Goal: Transaction & Acquisition: Subscribe to service/newsletter

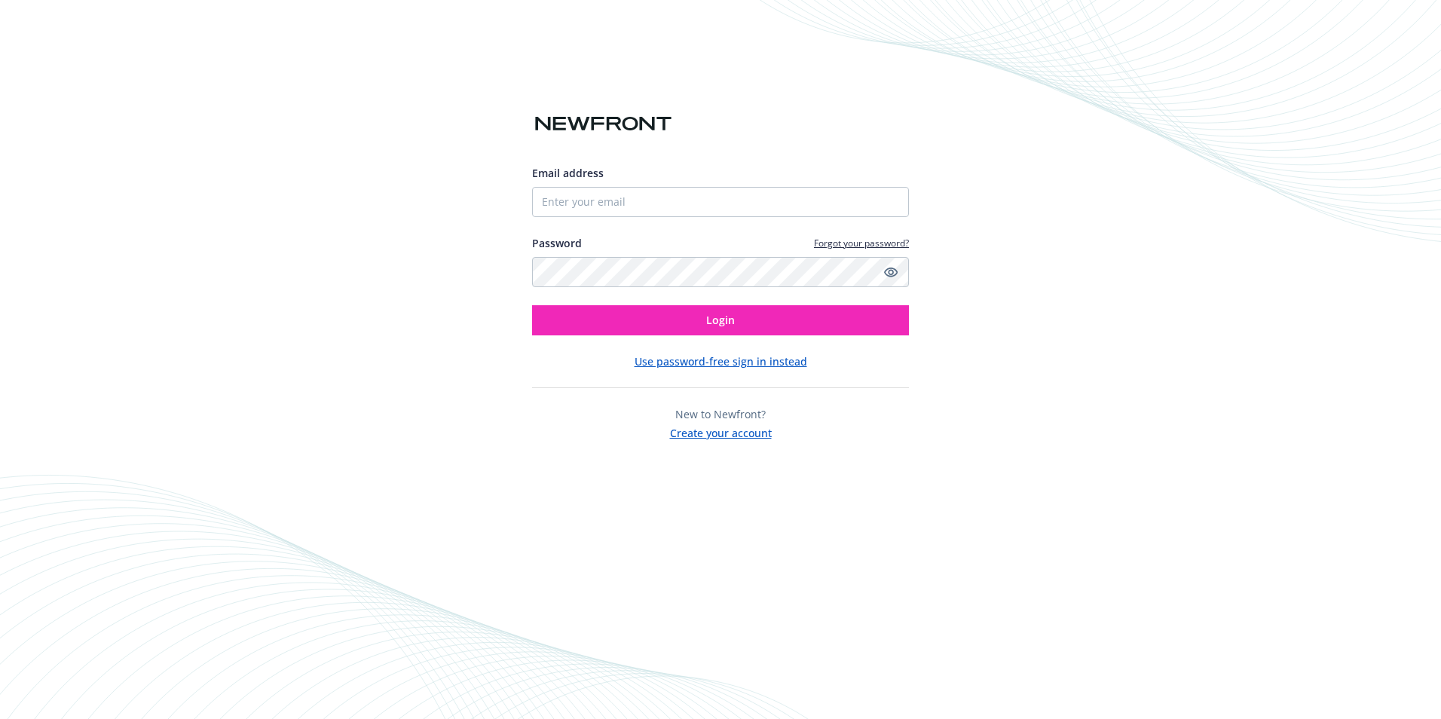
click at [712, 432] on button "Create your account" at bounding box center [721, 431] width 102 height 19
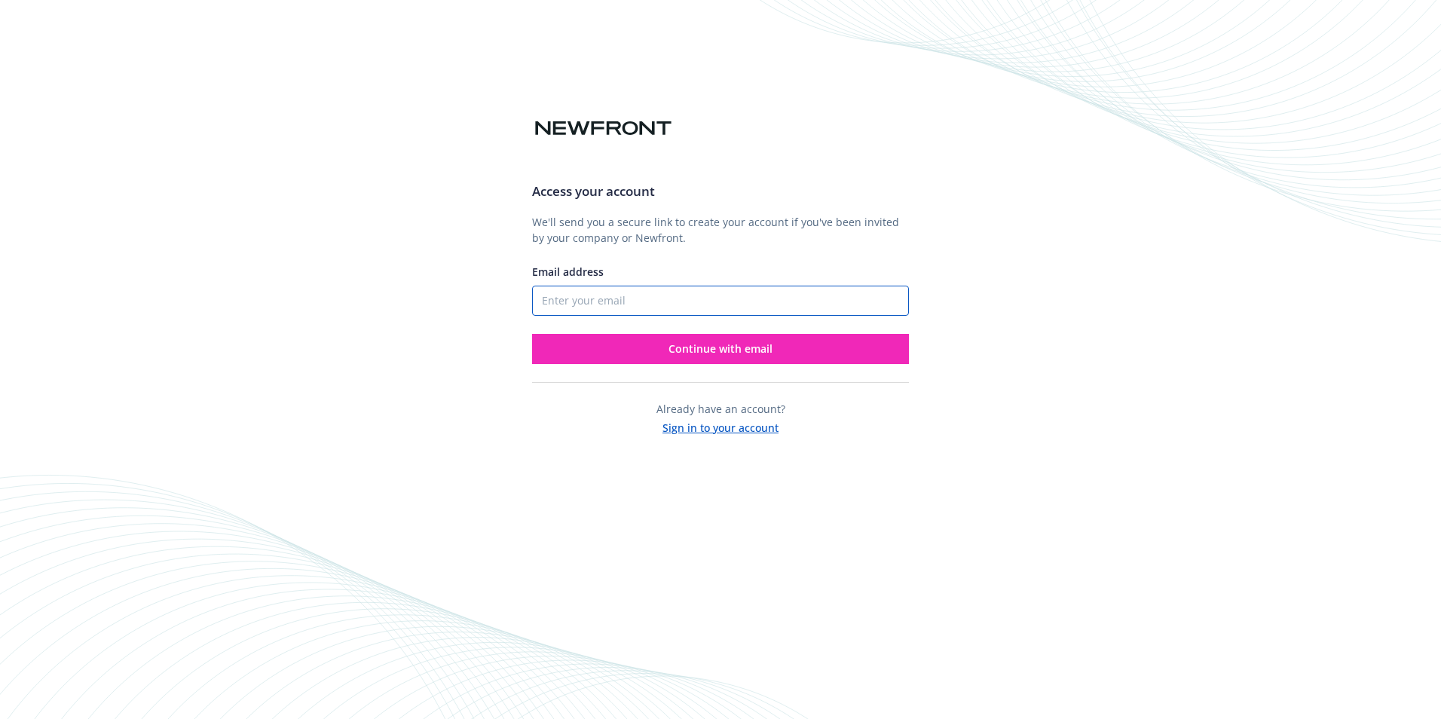
click at [613, 298] on input "Email address" at bounding box center [720, 301] width 377 height 30
type input "[EMAIL_ADDRESS][DOMAIN_NAME]"
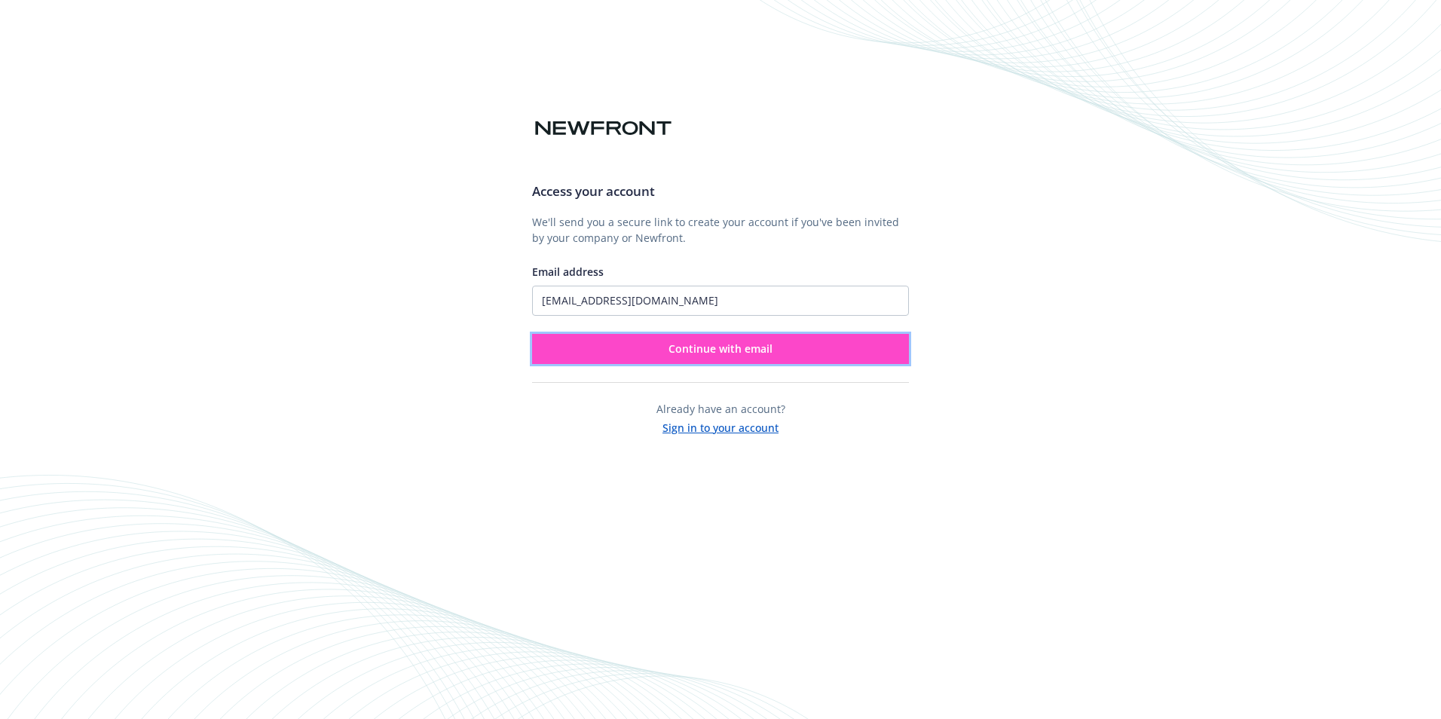
click at [672, 349] on span "Continue with email" at bounding box center [721, 348] width 104 height 14
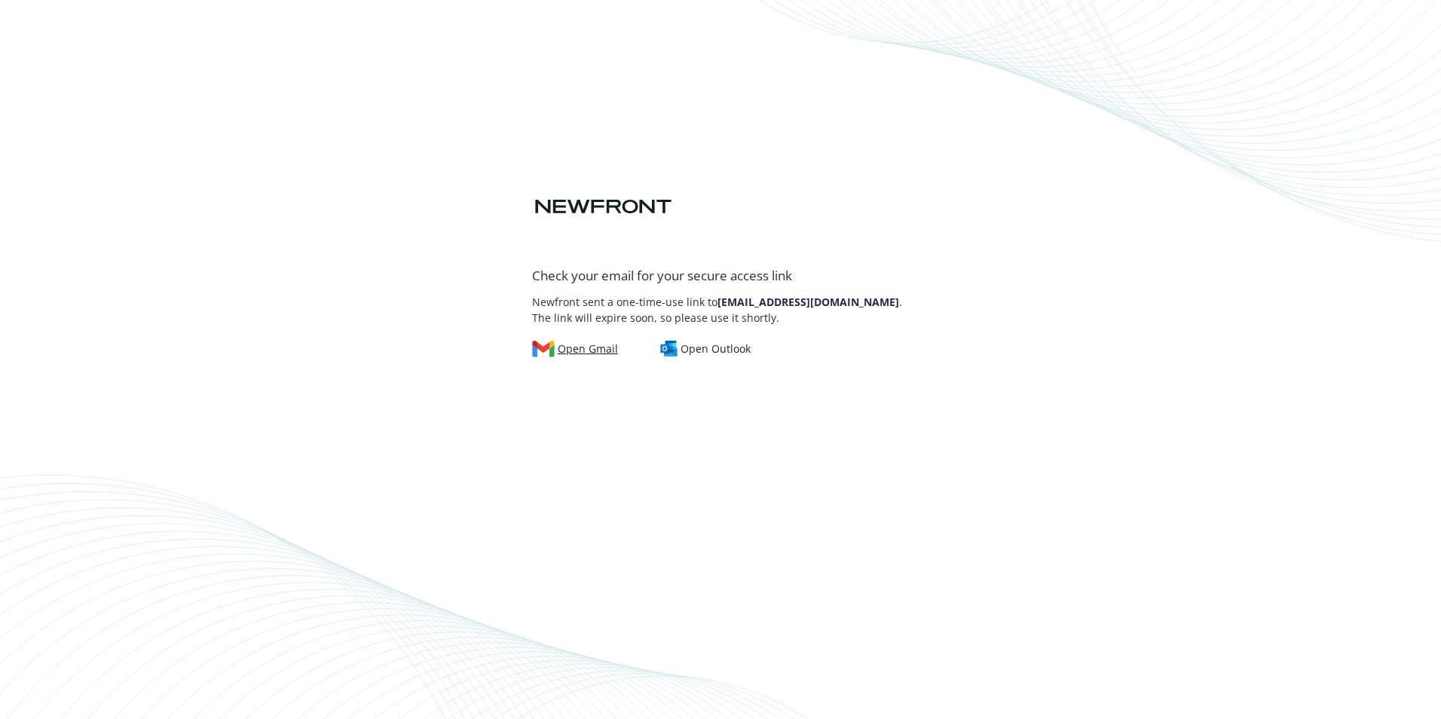
click at [567, 345] on div "Open Gmail" at bounding box center [575, 349] width 86 height 17
click at [760, 212] on div "Check your email for your secure access link Newfront sent a one-time-use link …" at bounding box center [720, 251] width 377 height 212
click at [574, 344] on div "Open Gmail" at bounding box center [575, 349] width 86 height 17
click at [569, 350] on div "Open Gmail" at bounding box center [575, 349] width 86 height 17
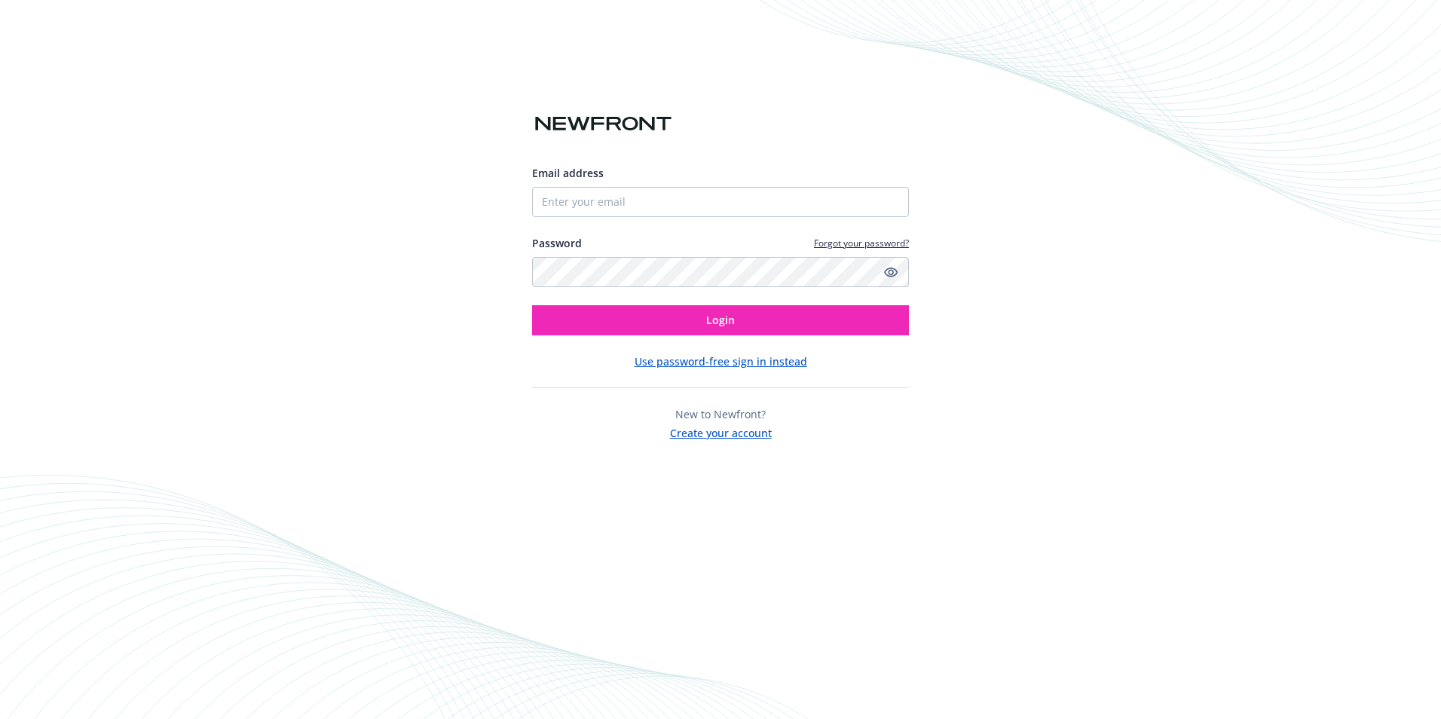
click at [720, 433] on button "Create your account" at bounding box center [721, 431] width 102 height 19
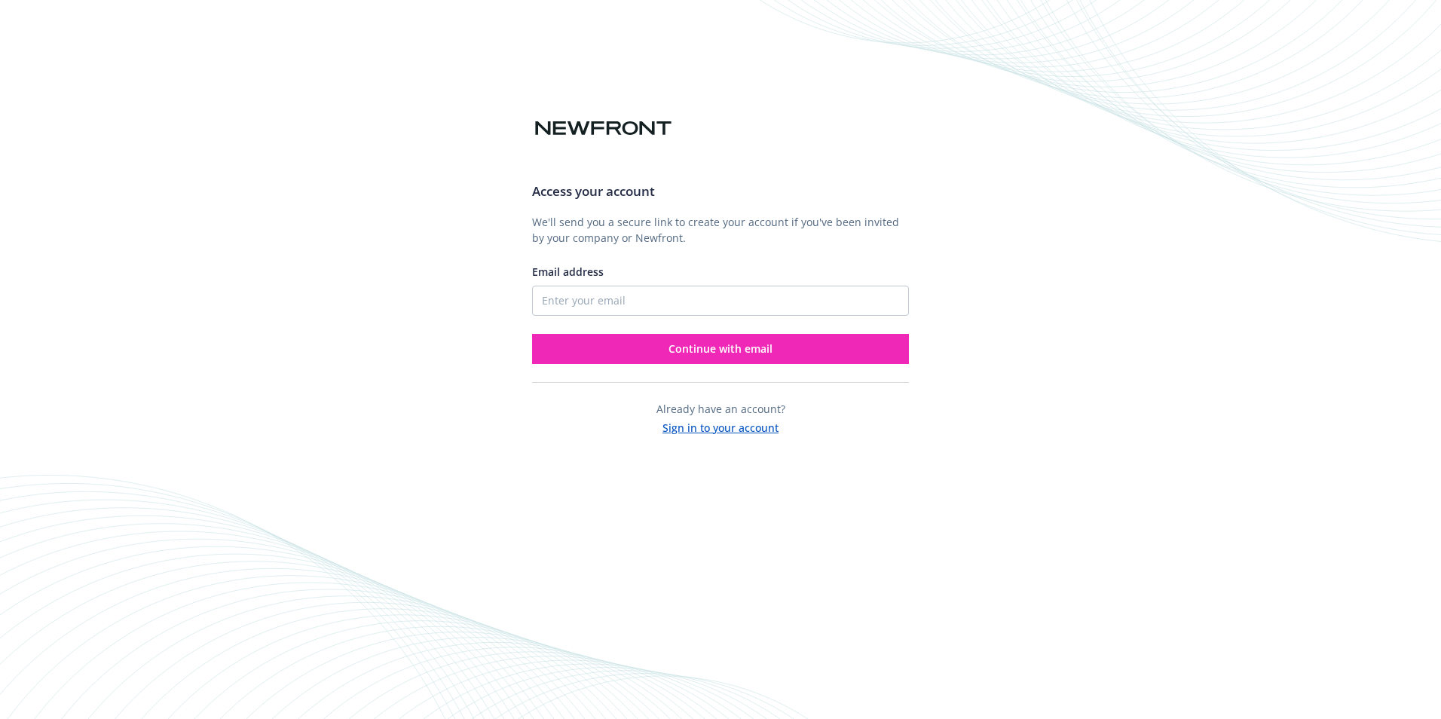
click at [538, 272] on span "Email address" at bounding box center [568, 272] width 72 height 14
click at [538, 286] on input "Email address" at bounding box center [720, 301] width 377 height 30
click at [594, 304] on input "Email address" at bounding box center [720, 301] width 377 height 30
type input "[EMAIL_ADDRESS][DOMAIN_NAME]"
click at [777, 256] on div "Access your account We'll send you a secure link to create your account if you'…" at bounding box center [720, 267] width 377 height 194
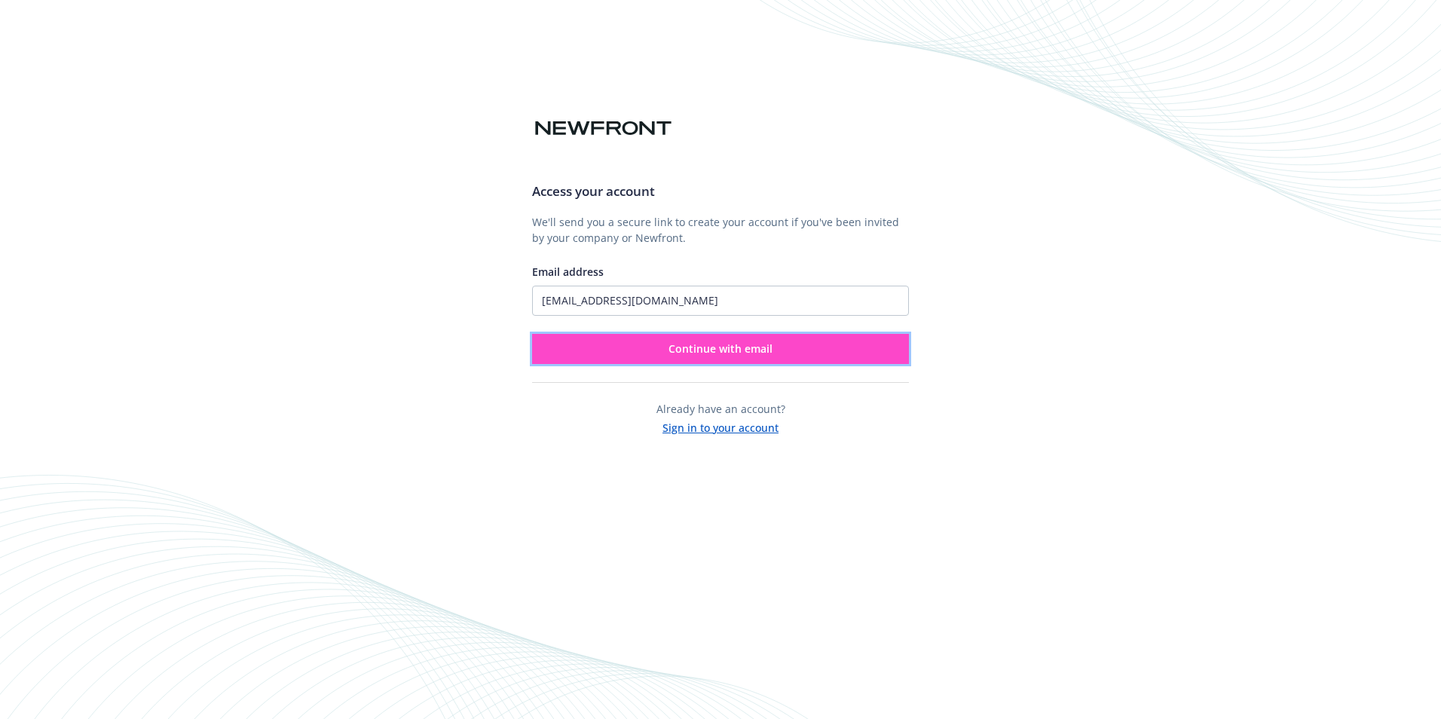
click at [653, 350] on button "Continue with email" at bounding box center [720, 349] width 377 height 30
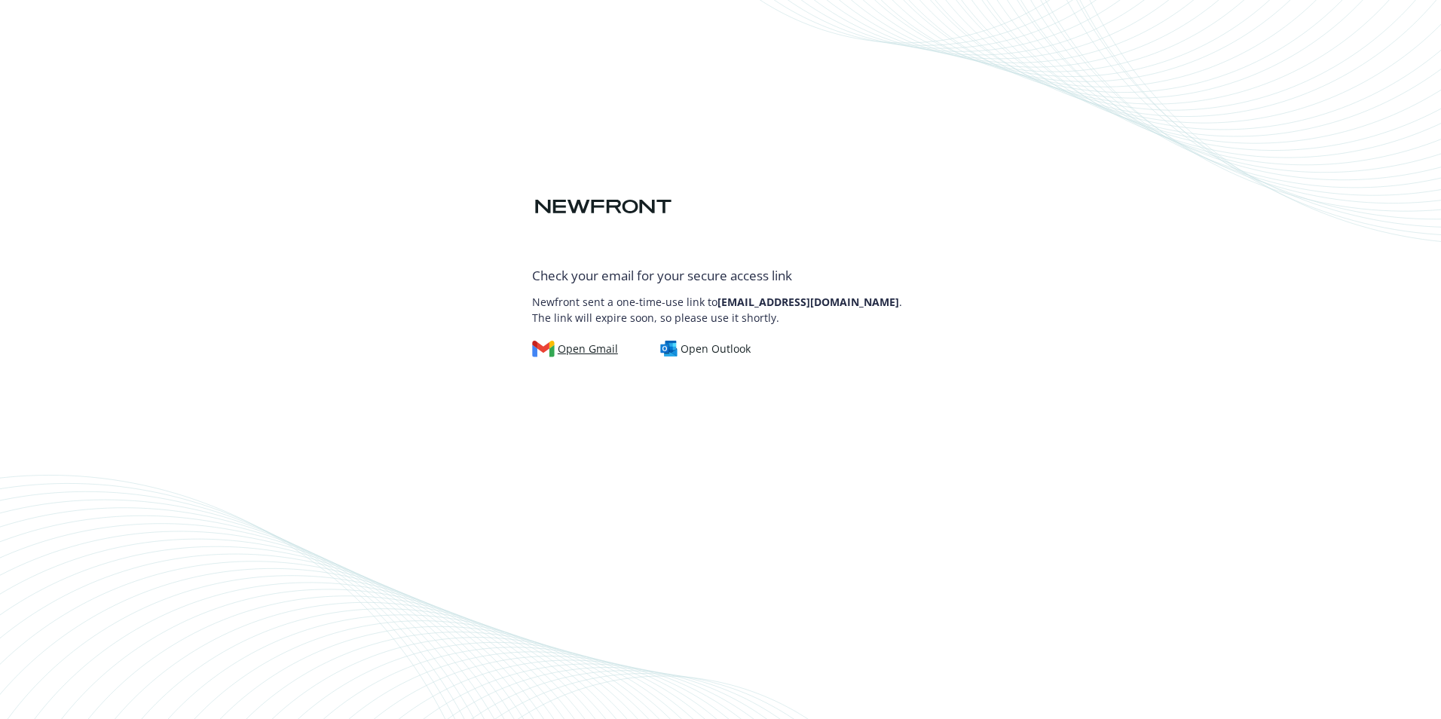
click at [577, 344] on div "Open Gmail" at bounding box center [575, 349] width 86 height 17
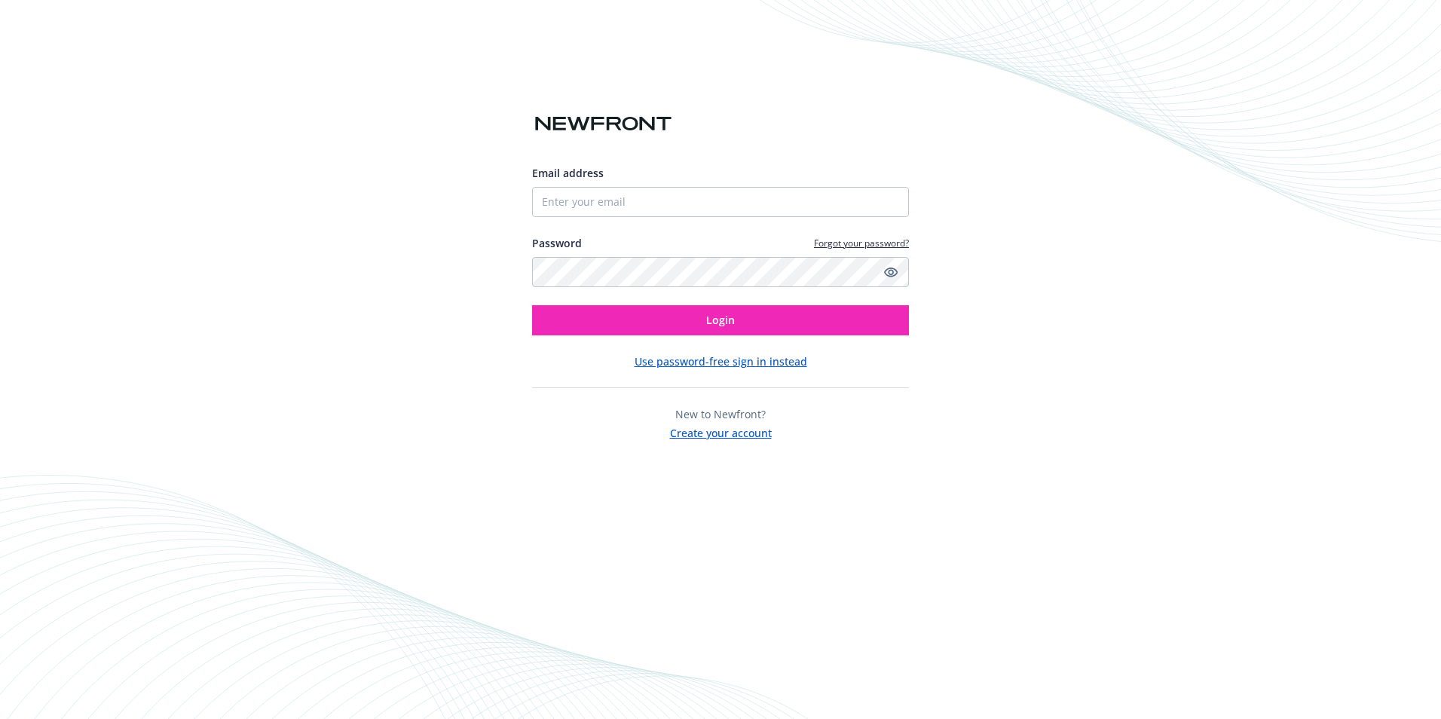
click at [680, 358] on button "Use password-free sign in instead" at bounding box center [721, 362] width 173 height 16
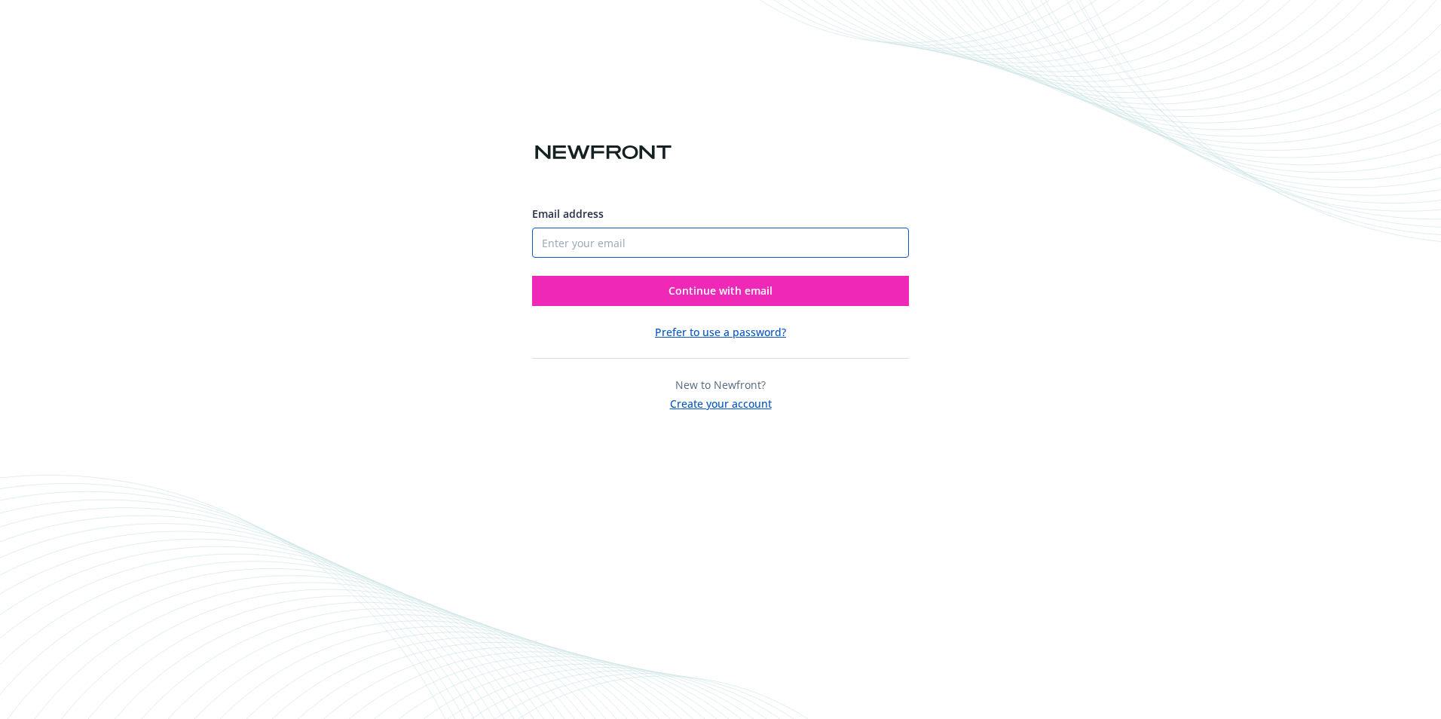
click at [672, 247] on input "Email address" at bounding box center [720, 243] width 377 height 30
type input "[EMAIL_ADDRESS][DOMAIN_NAME]"
click at [637, 292] on button "Continue with email" at bounding box center [720, 291] width 377 height 30
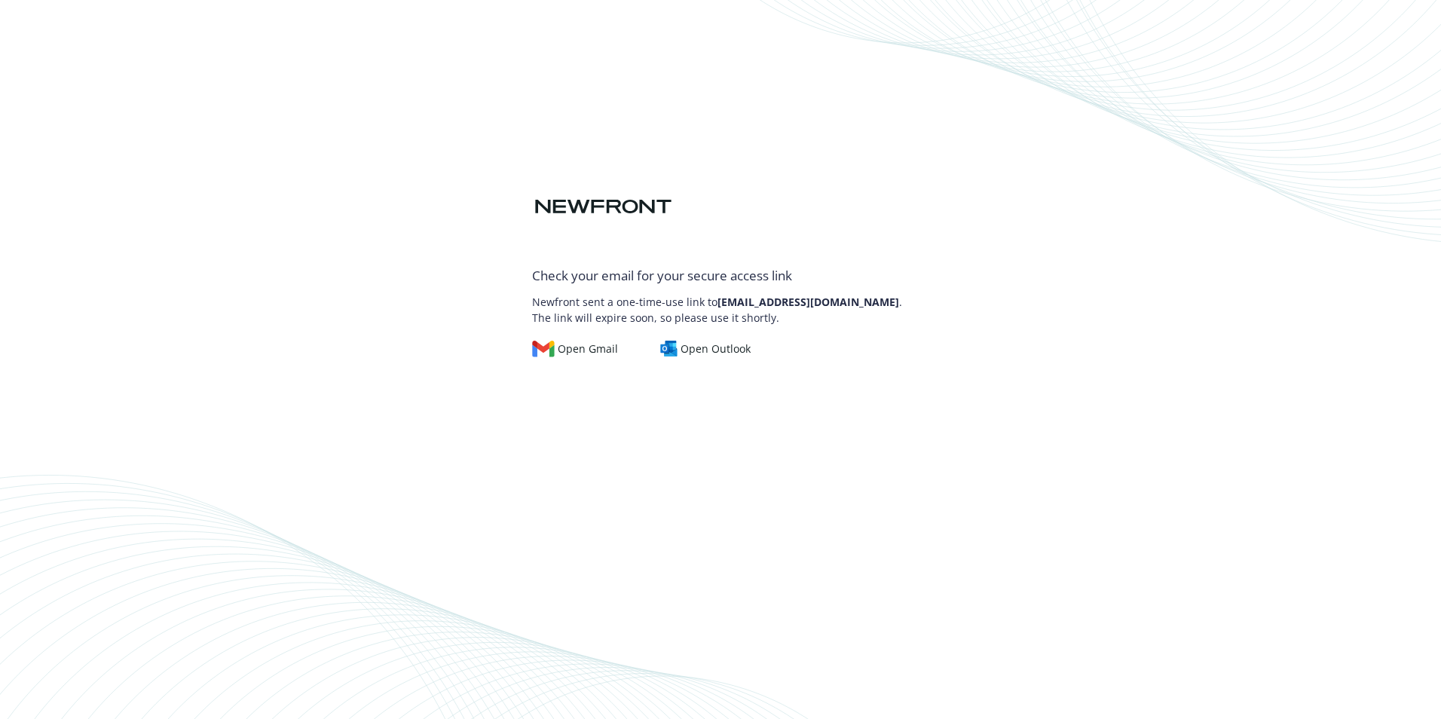
click at [589, 339] on div "Open Gmail Open Outlook" at bounding box center [720, 342] width 377 height 32
click at [588, 345] on div "Open Gmail" at bounding box center [575, 349] width 86 height 17
